Goal: Task Accomplishment & Management: Use online tool/utility

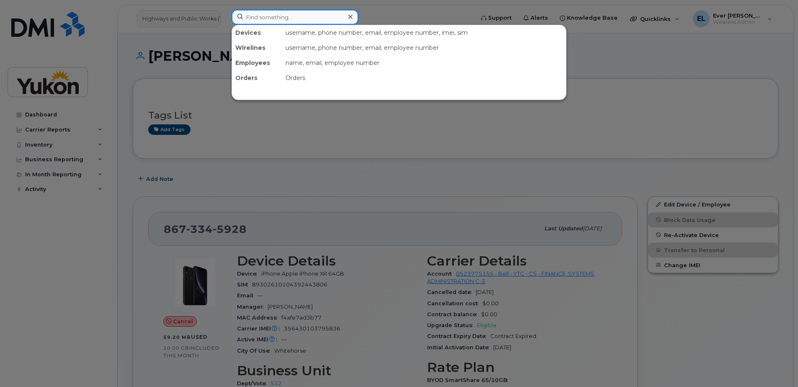
click at [273, 15] on input at bounding box center [294, 17] width 127 height 15
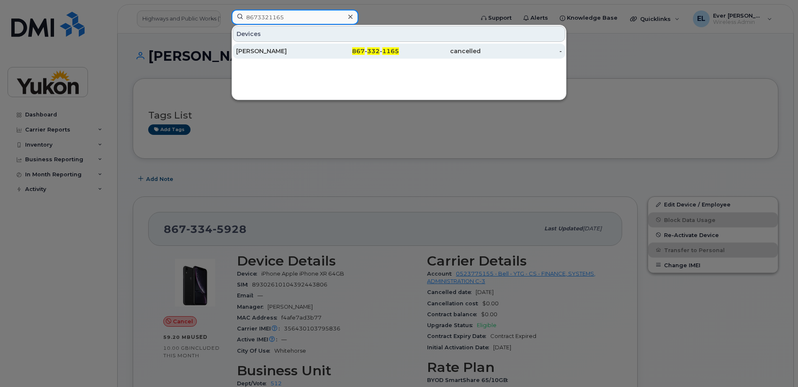
type input "8673321165"
click at [288, 55] on div "[PERSON_NAME]" at bounding box center [277, 51] width 82 height 15
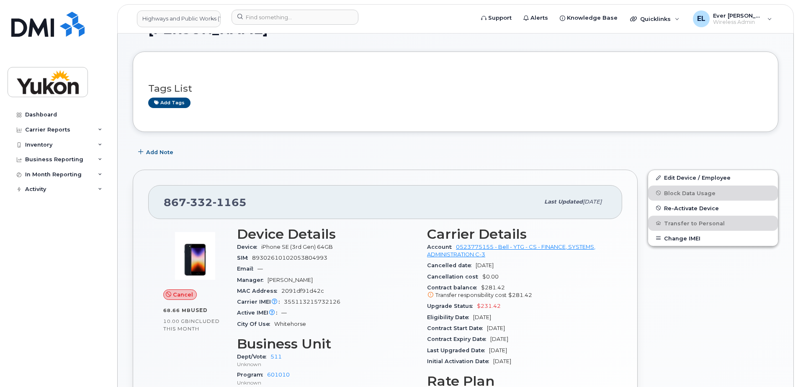
scroll to position [42, 0]
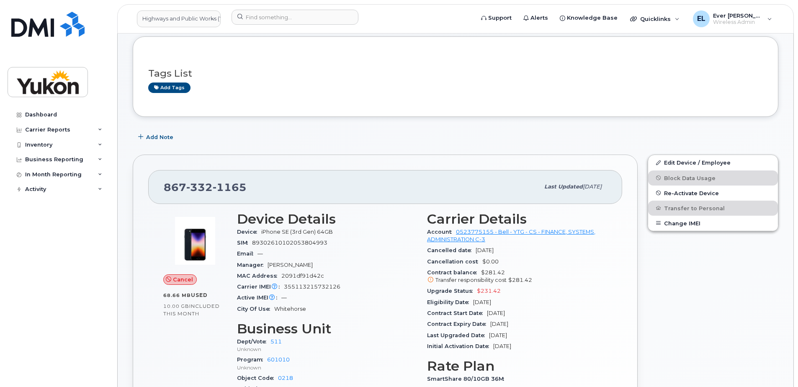
click at [307, 288] on span "355113215732126" at bounding box center [312, 286] width 57 height 6
click at [657, 325] on div "Edit Device / Employee Block Data Usage Re-Activate Device Transfer to Personal…" at bounding box center [712, 314] width 141 height 331
click at [50, 128] on div "Carrier Reports" at bounding box center [47, 129] width 45 height 7
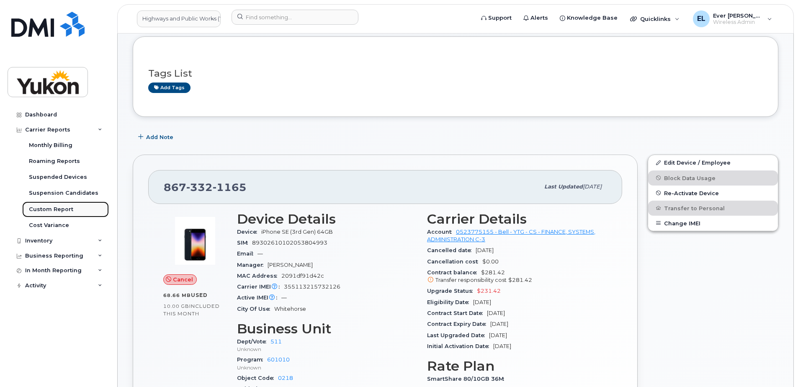
click at [48, 209] on div "Custom Report" at bounding box center [51, 210] width 44 height 8
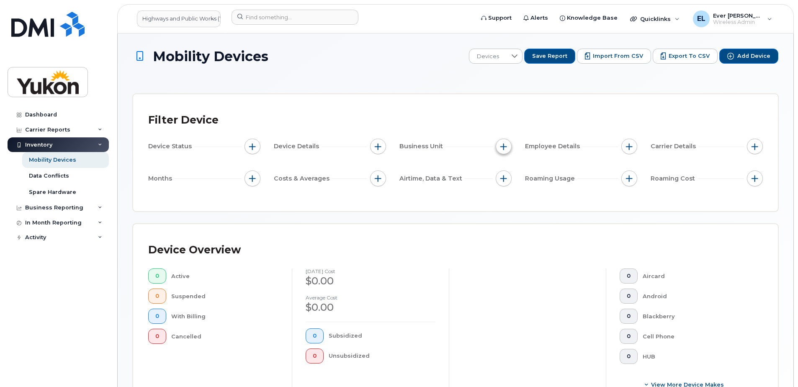
click at [501, 148] on span "button" at bounding box center [503, 146] width 7 height 7
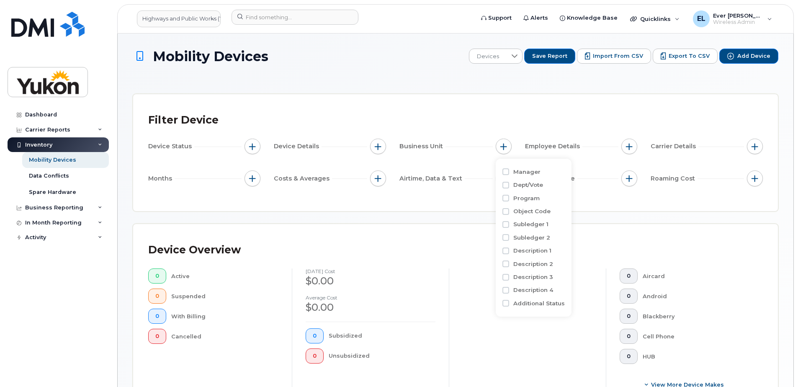
click at [516, 199] on label "Program" at bounding box center [526, 198] width 26 height 8
click at [509, 199] on input "Program" at bounding box center [505, 198] width 7 height 7
checkbox input "true"
click at [536, 240] on div "Program is No results found" at bounding box center [552, 217] width 101 height 51
click at [539, 236] on input "text" at bounding box center [558, 234] width 73 height 8
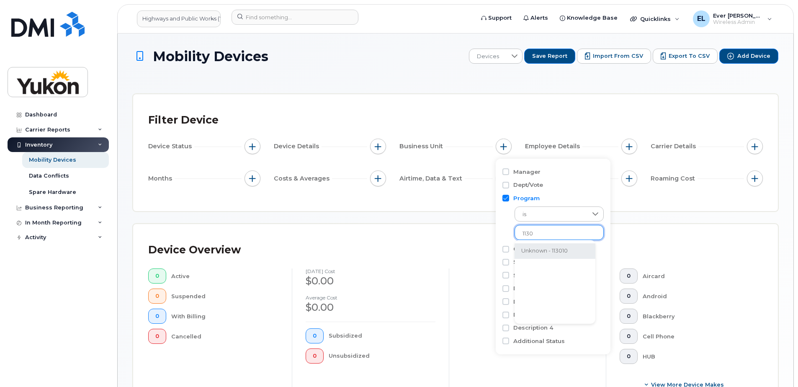
type input "1130"
click at [552, 249] on li "Unknown - 113010" at bounding box center [554, 250] width 81 height 15
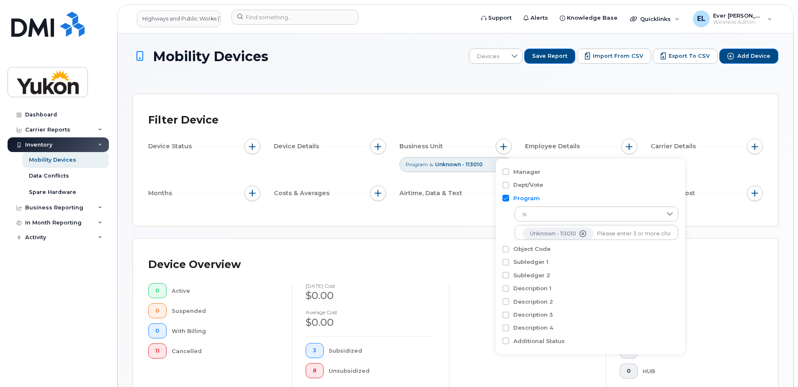
click at [706, 274] on div "Device Overview" at bounding box center [455, 265] width 614 height 22
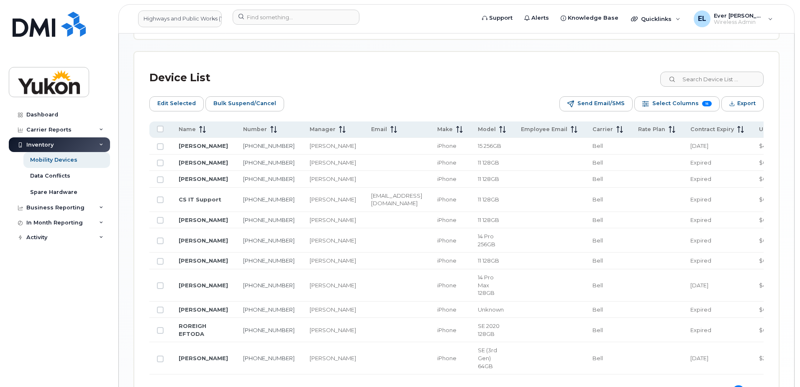
scroll to position [335, 0]
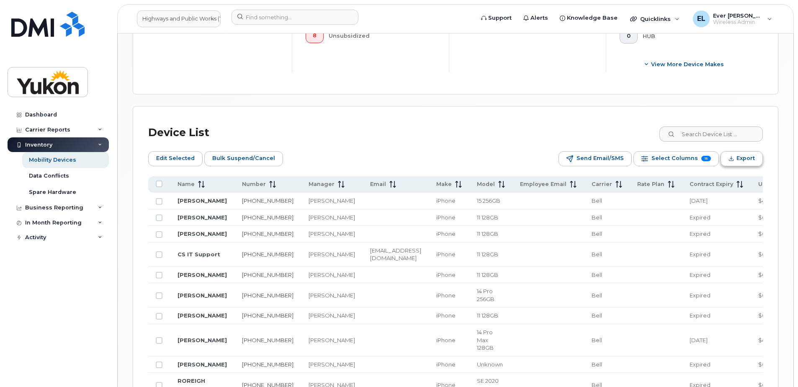
click at [743, 155] on span "Export" at bounding box center [745, 158] width 18 height 13
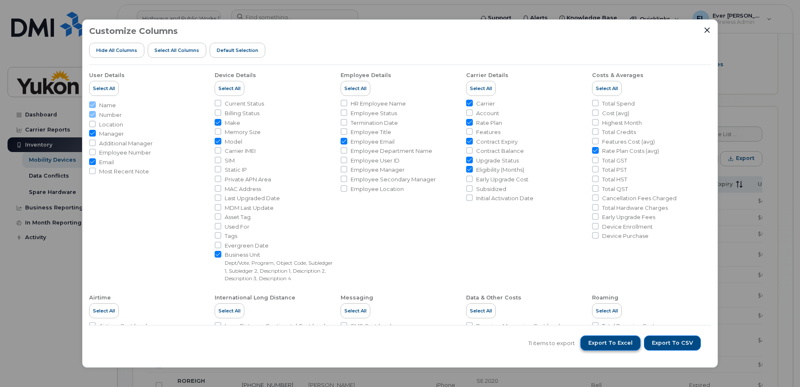
click at [618, 342] on span "Export to Excel" at bounding box center [610, 343] width 44 height 8
